Goal: Task Accomplishment & Management: Use online tool/utility

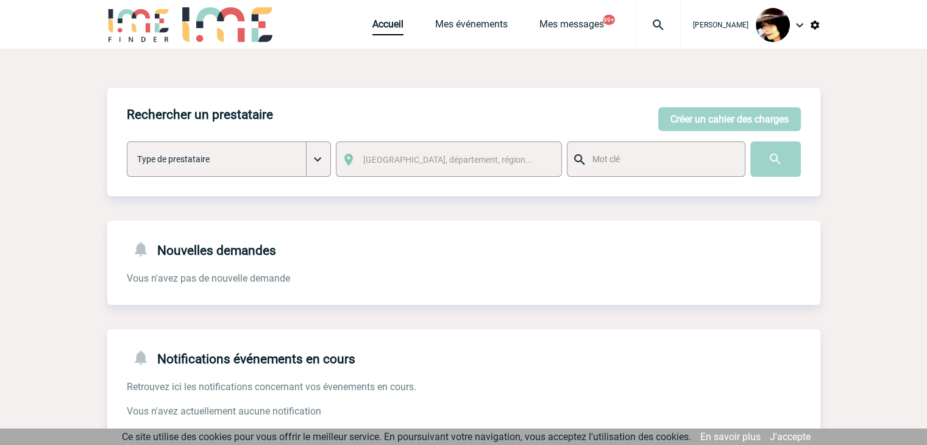
click at [821, 25] on div "Rachel SABOUREAU Accueil Mes événements 99+" at bounding box center [463, 24] width 927 height 49
click at [817, 25] on img at bounding box center [815, 25] width 11 height 11
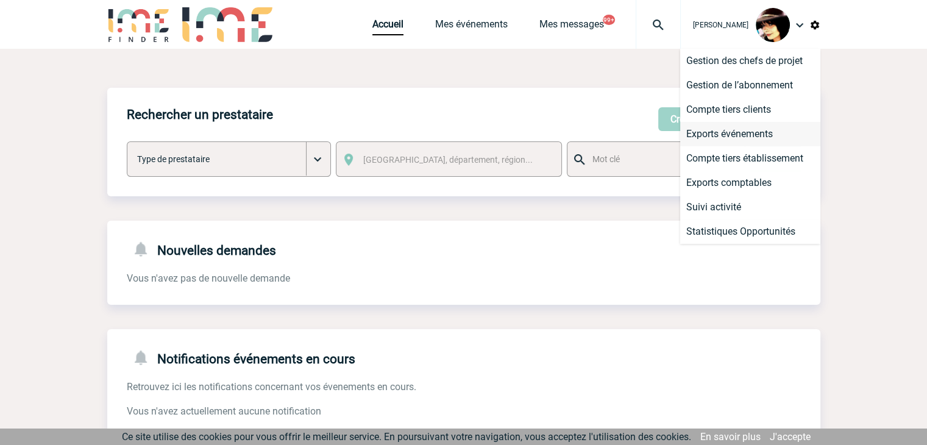
click at [741, 136] on li "Exports événements" at bounding box center [750, 134] width 140 height 24
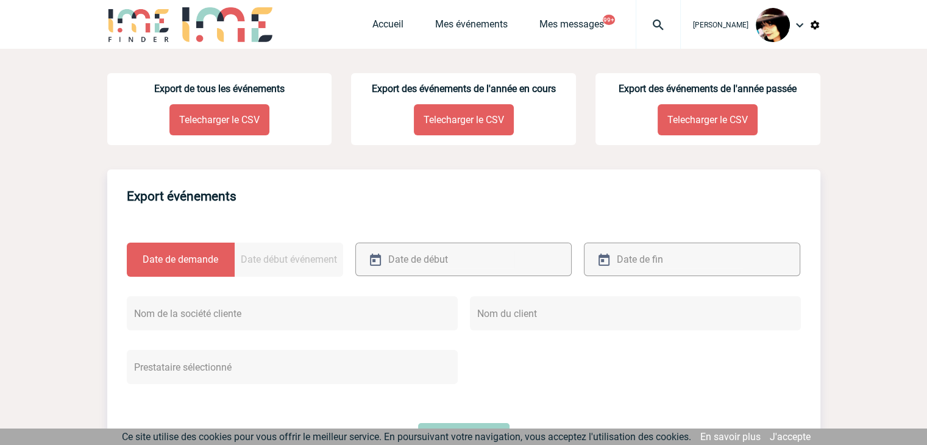
click at [212, 121] on p "Telecharger le CSV" at bounding box center [219, 119] width 100 height 31
click at [389, 23] on link "Accueil" at bounding box center [388, 26] width 31 height 17
click at [387, 23] on link "Accueil" at bounding box center [388, 26] width 31 height 17
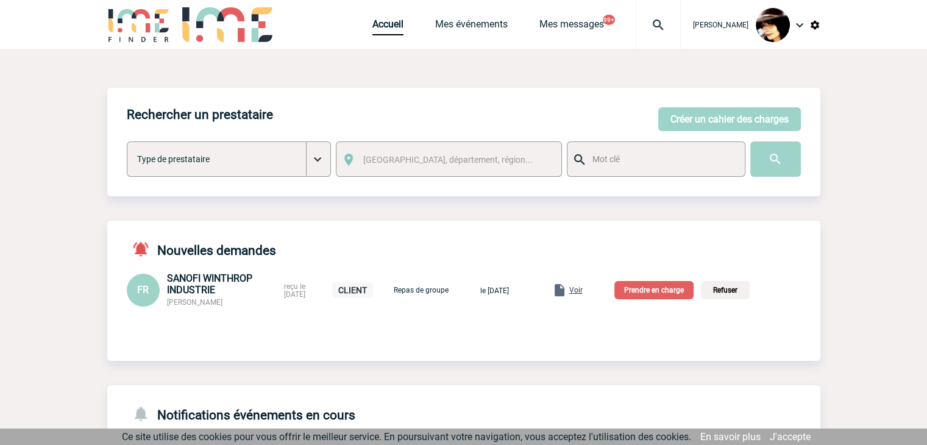
click at [649, 24] on img at bounding box center [659, 25] width 44 height 15
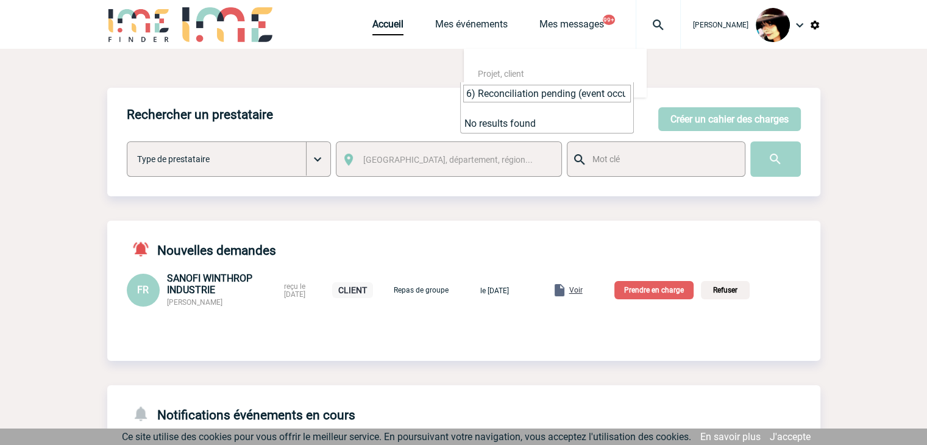
drag, startPoint x: 591, startPoint y: 92, endPoint x: 556, endPoint y: 97, distance: 35.1
click at [591, 92] on input "6) Reconciliation pending (event occurred but final data not collected yet)" at bounding box center [547, 94] width 168 height 18
drag, startPoint x: 463, startPoint y: 95, endPoint x: 867, endPoint y: 82, distance: 403.8
click at [867, 82] on body "Rachel SABOUREAU Accueil Mes événements 99+" at bounding box center [463, 401] width 927 height 803
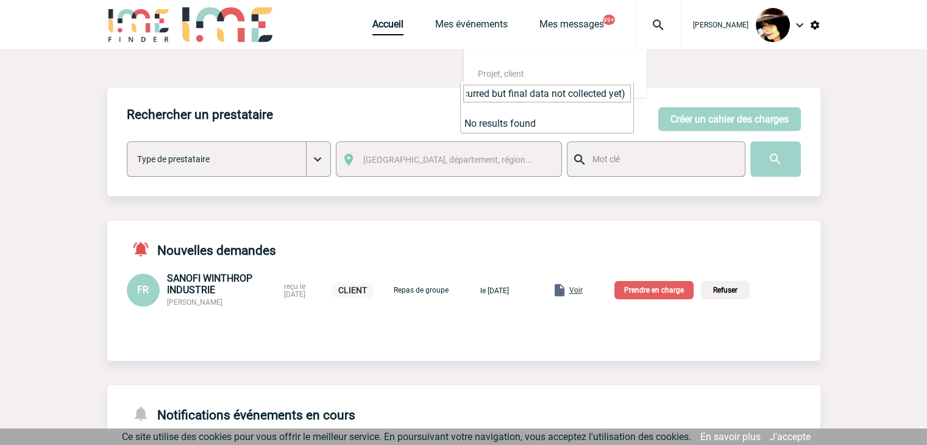
paste input "2000423558"
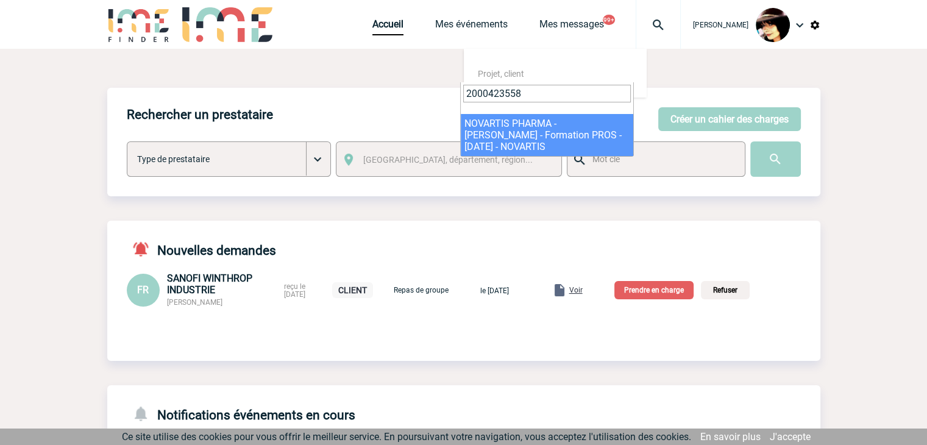
type input "2000423558"
select select "23059"
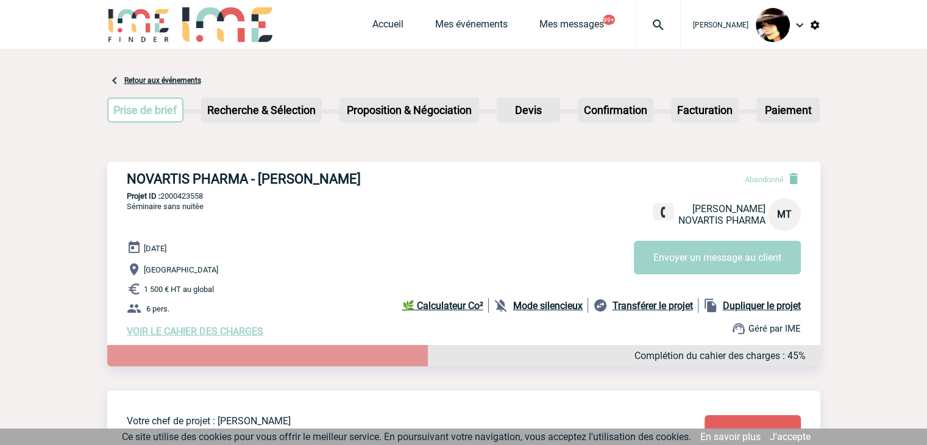
click at [649, 22] on img at bounding box center [659, 25] width 44 height 15
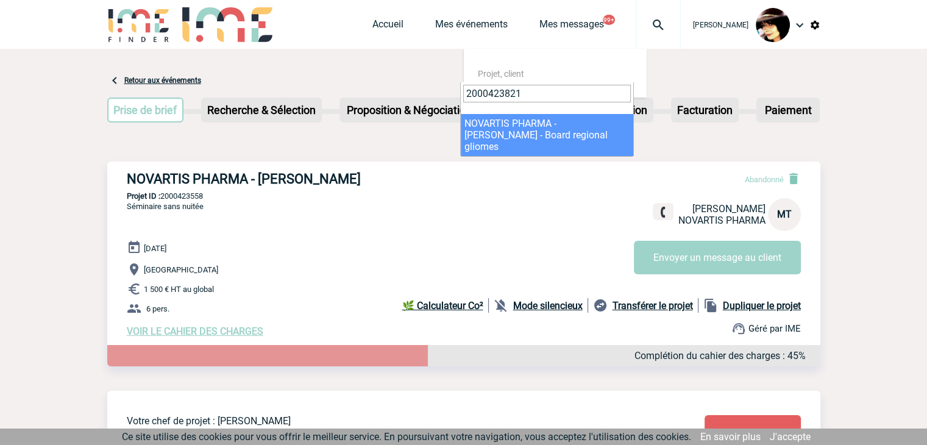
type input "2000423821"
select select "23322"
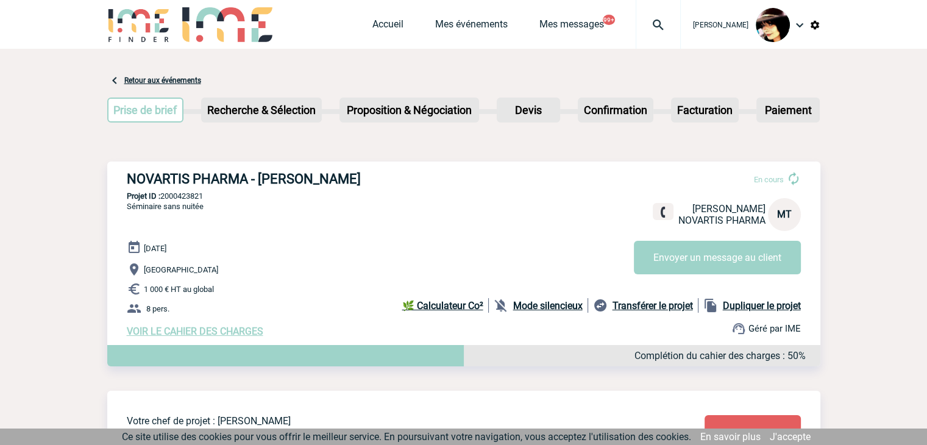
click at [647, 27] on img at bounding box center [659, 25] width 44 height 15
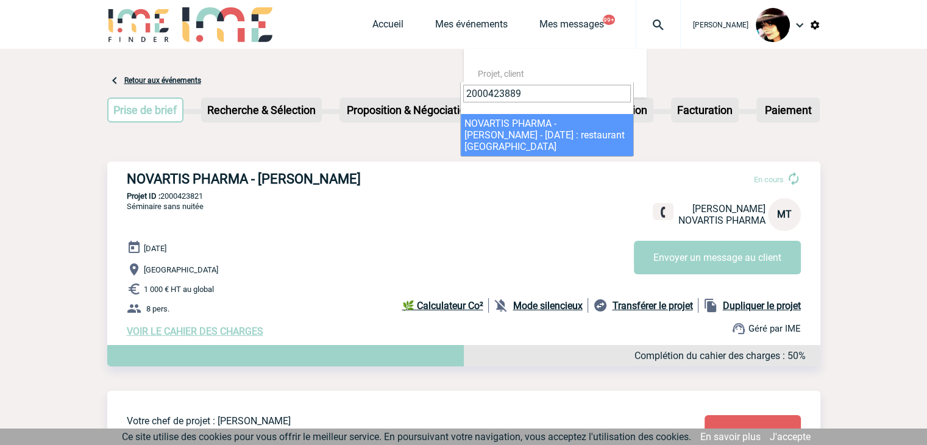
type input "2000423889"
drag, startPoint x: 505, startPoint y: 132, endPoint x: 516, endPoint y: 138, distance: 12.3
select select "23390"
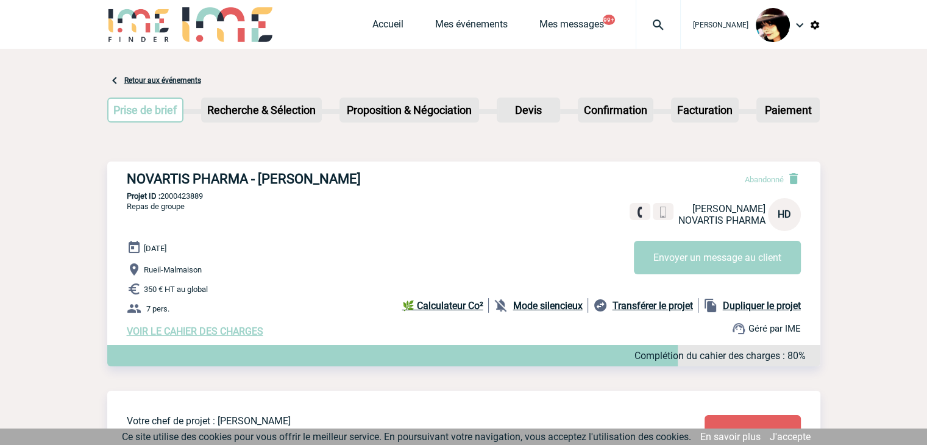
click at [649, 24] on img at bounding box center [659, 25] width 44 height 15
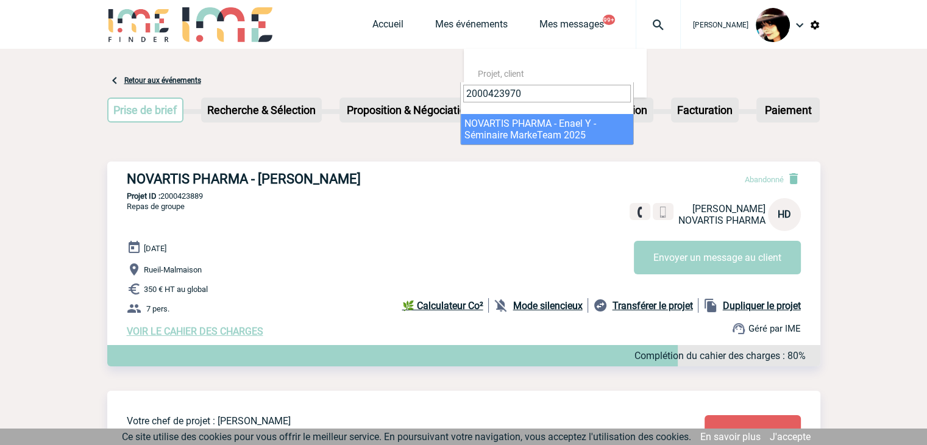
type input "2000423970"
select select "23471"
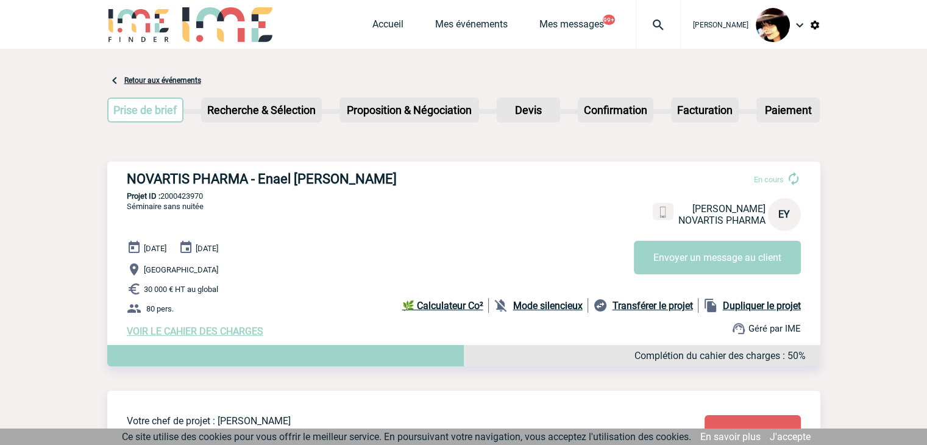
click at [644, 21] on img at bounding box center [659, 25] width 44 height 15
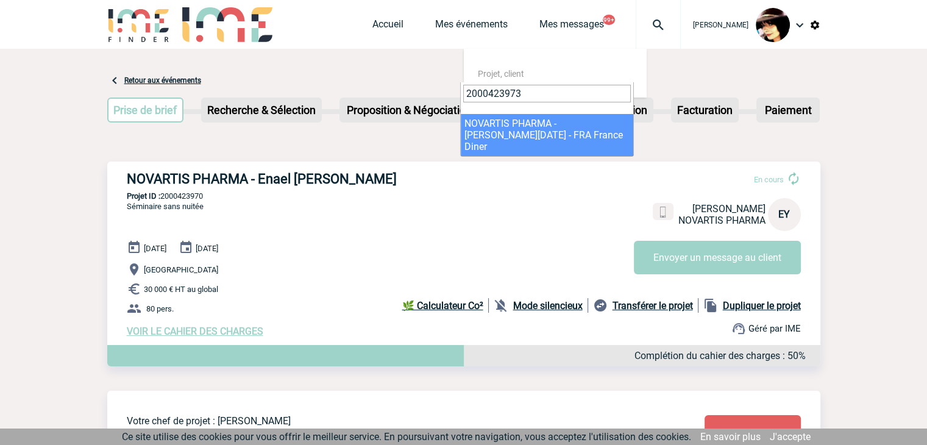
type input "2000423973"
drag, startPoint x: 504, startPoint y: 126, endPoint x: 498, endPoint y: 120, distance: 8.6
select select "23474"
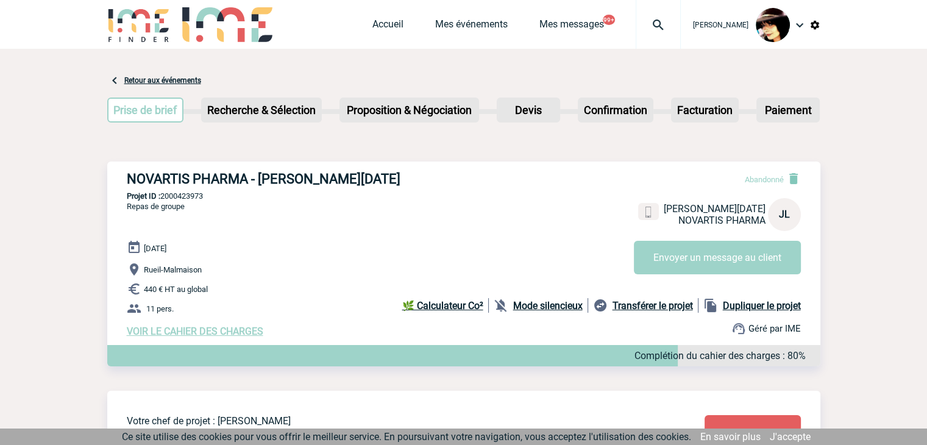
click at [652, 26] on img at bounding box center [659, 25] width 44 height 15
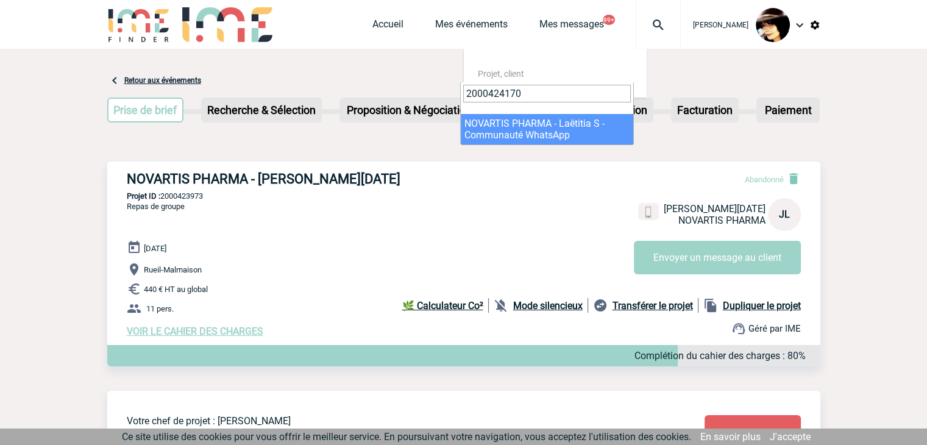
type input "2000424170"
select select "23671"
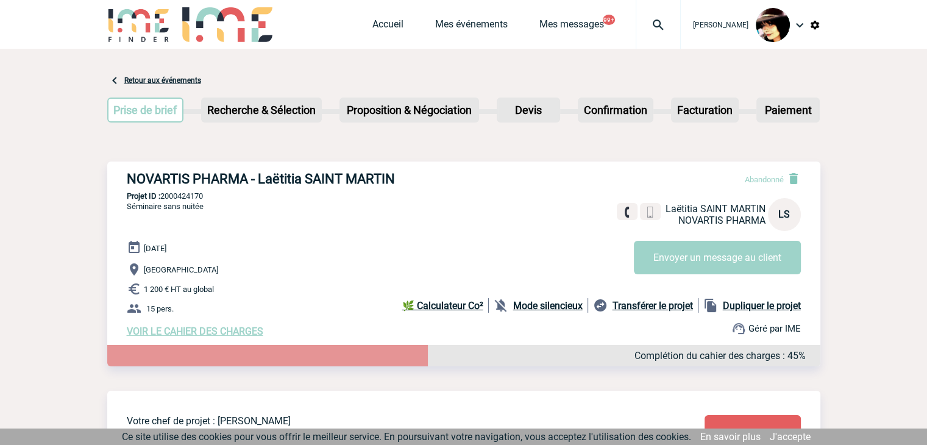
click at [643, 17] on div at bounding box center [658, 24] width 45 height 49
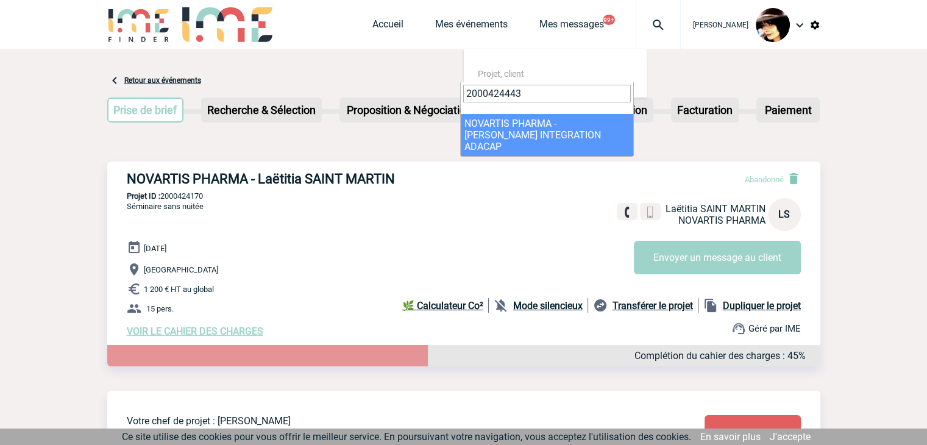
type input "2000424443"
select select "23944"
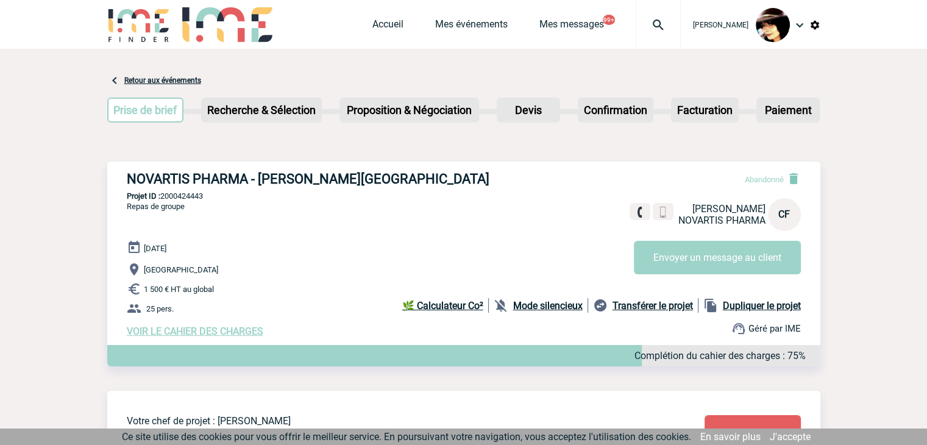
click at [646, 21] on img at bounding box center [659, 25] width 44 height 15
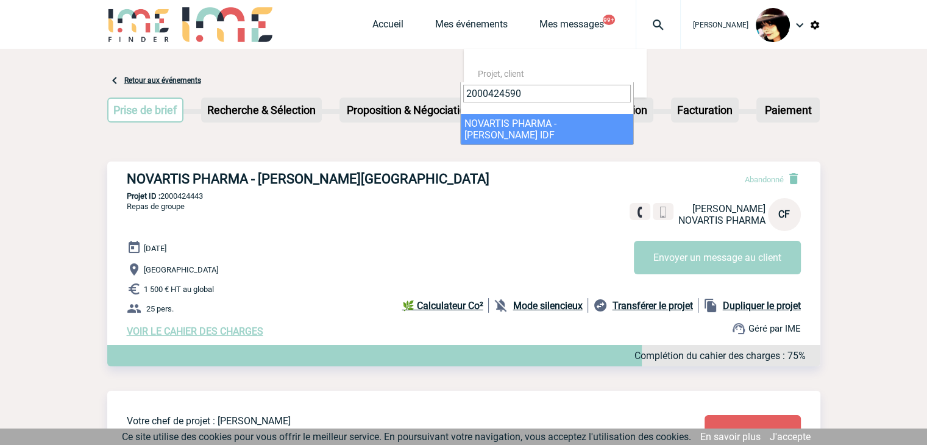
type input "2000424590"
select select "24091"
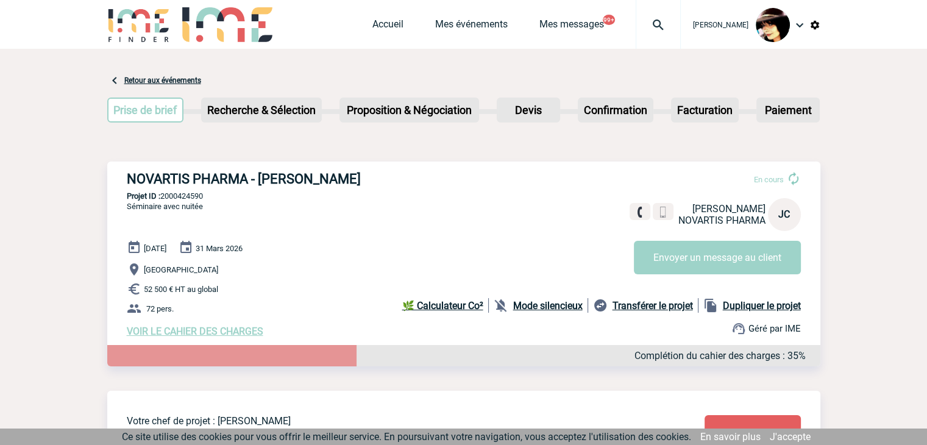
click at [643, 22] on img at bounding box center [659, 25] width 44 height 15
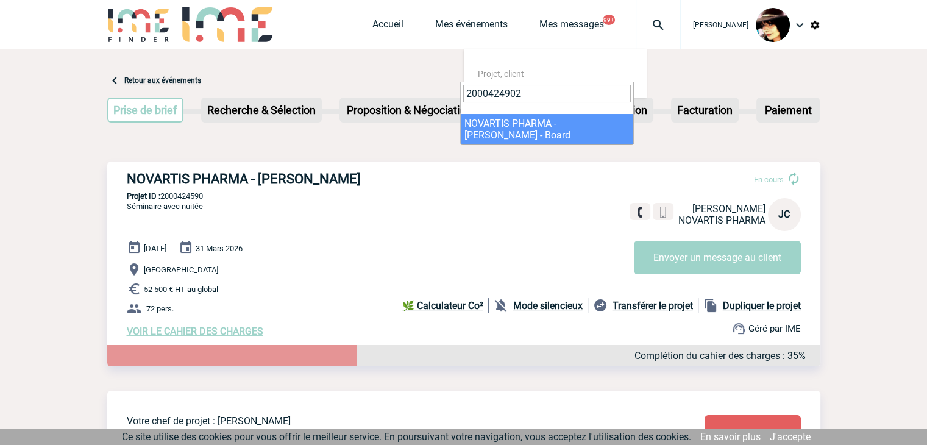
type input "2000424902"
select select "24403"
